Goal: Participate in discussion

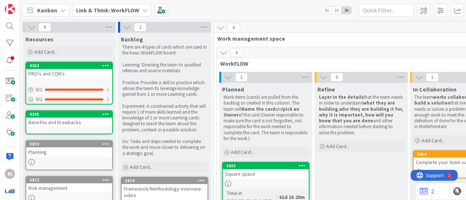
scroll to position [166, 236]
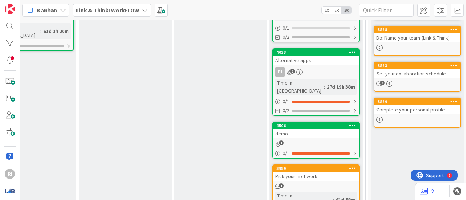
drag, startPoint x: 0, startPoint y: 0, endPoint x: 281, endPoint y: 116, distance: 303.8
click at [281, 116] on div "1 Planned Work items (cards) are pulled from the backlog or created in this col…" at bounding box center [172, 63] width 381 height 315
click at [281, 129] on div "demo" at bounding box center [316, 133] width 86 height 9
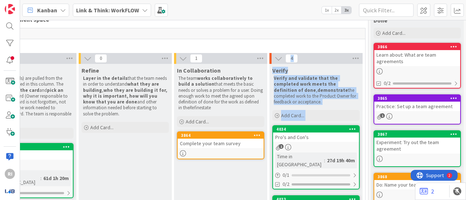
scroll to position [17, 236]
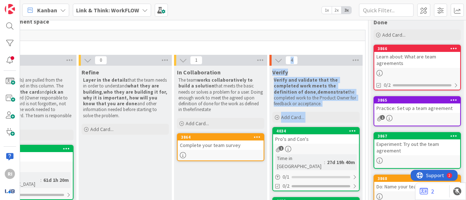
click at [333, 60] on div "4" at bounding box center [315, 60] width 93 height 11
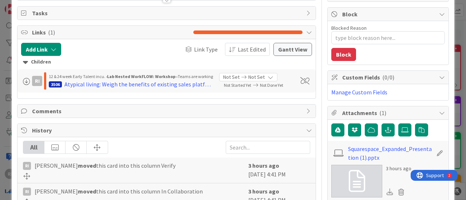
type textarea "x"
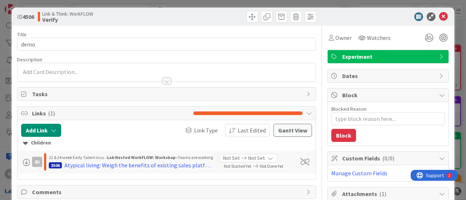
scroll to position [0, 0]
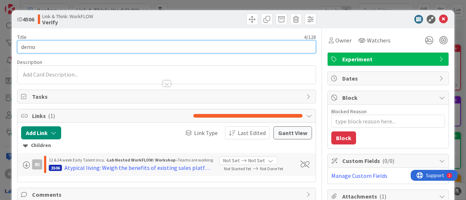
click at [23, 45] on input "demo" at bounding box center [166, 46] width 299 height 13
type input "emo"
type textarea "x"
type input "Demo"
type textarea "x"
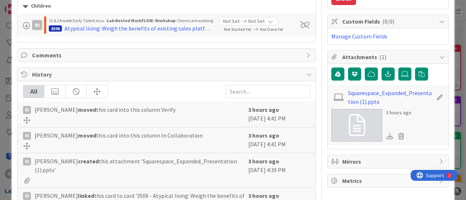
scroll to position [140, 0]
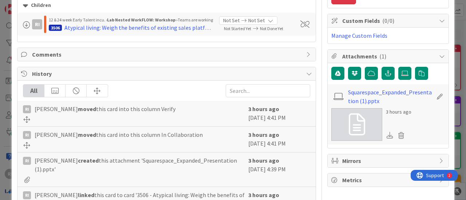
type input "Demo"
click at [306, 52] on icon at bounding box center [309, 55] width 6 height 6
type textarea "x"
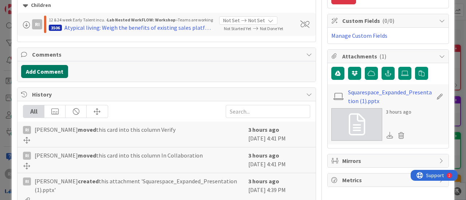
click at [43, 70] on button "Add Comment" at bounding box center [44, 71] width 47 height 13
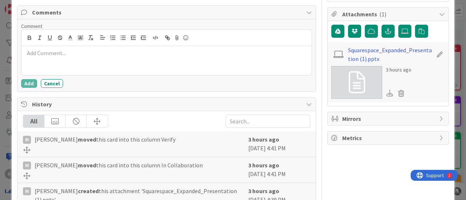
scroll to position [170, 0]
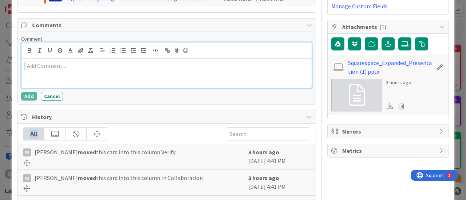
drag, startPoint x: 180, startPoint y: 136, endPoint x: 81, endPoint y: 76, distance: 115.8
click at [81, 76] on div "Title 4 / 128 Demo Description RI [PERSON_NAME] just joined Owner Watchers Expe…" at bounding box center [166, 76] width 299 height 436
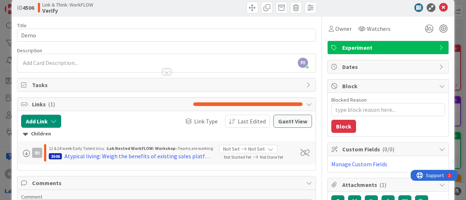
scroll to position [10, 0]
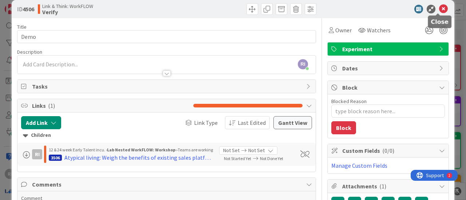
click at [439, 7] on icon at bounding box center [443, 9] width 9 height 9
